Goal: Transaction & Acquisition: Purchase product/service

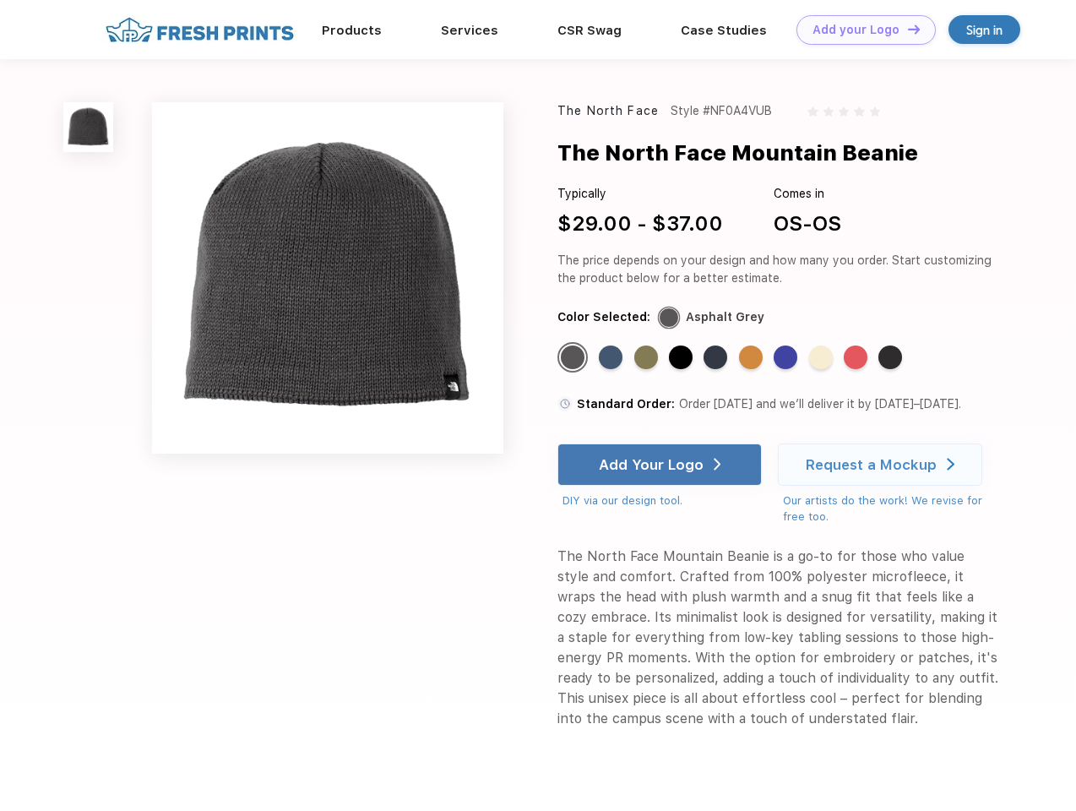
click at [860, 30] on link "Add your Logo Design Tool" at bounding box center [866, 30] width 139 height 30
click at [0, 0] on div "Design Tool" at bounding box center [0, 0] width 0 height 0
click at [906, 29] on link "Add your Logo Design Tool" at bounding box center [866, 30] width 139 height 30
click at [89, 127] on img at bounding box center [88, 127] width 50 height 50
click at [574, 358] on div "Standard Color" at bounding box center [573, 357] width 24 height 24
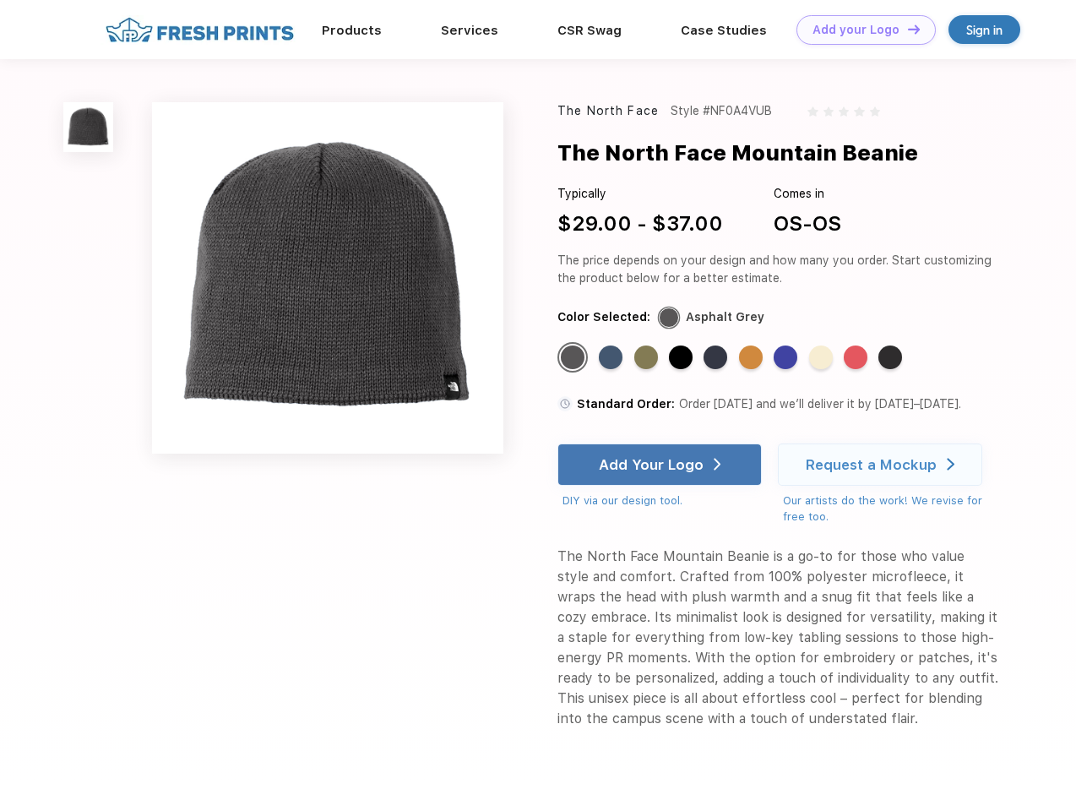
click at [612, 358] on div "Standard Color" at bounding box center [611, 357] width 24 height 24
click at [648, 358] on div "Standard Color" at bounding box center [646, 357] width 24 height 24
click at [683, 358] on div "Standard Color" at bounding box center [681, 357] width 24 height 24
click at [717, 358] on div "Standard Color" at bounding box center [716, 357] width 24 height 24
click at [753, 358] on div "Standard Color" at bounding box center [751, 357] width 24 height 24
